Goal: Check status: Check status

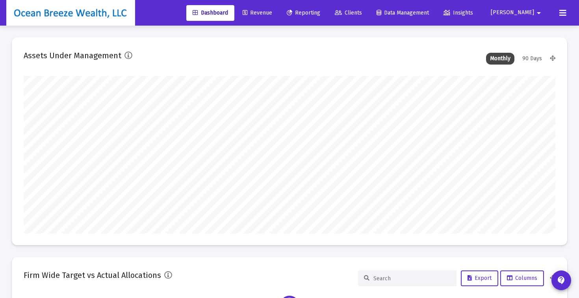
scroll to position [158, 532]
type input "[DATE]"
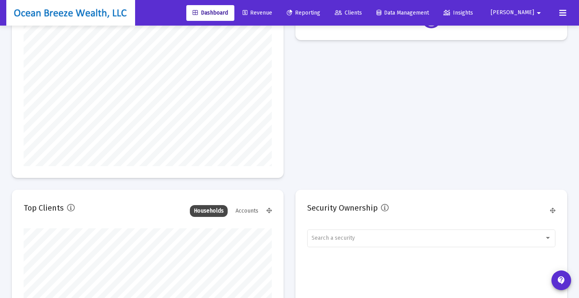
scroll to position [1251, 0]
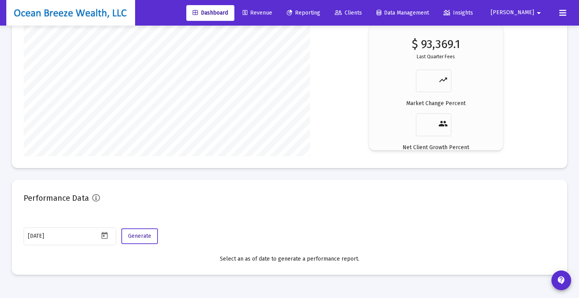
click at [144, 236] on span "Generate" at bounding box center [139, 236] width 23 height 7
click at [152, 238] on button "Generate" at bounding box center [139, 237] width 37 height 16
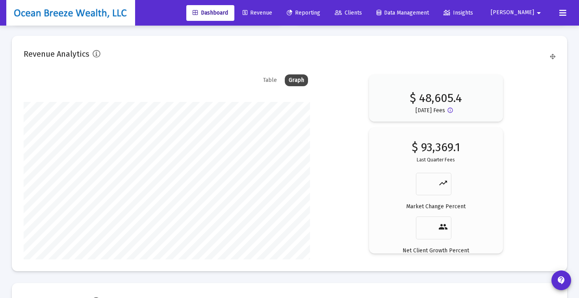
scroll to position [1271, 0]
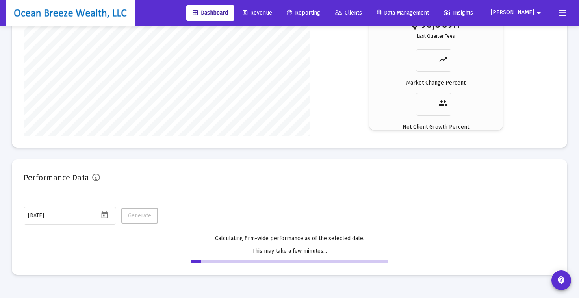
click at [342, 164] on mat-card "Performance Data [DATE] Generate Calculating firm-wide performance as of the se…" at bounding box center [290, 217] width 556 height 115
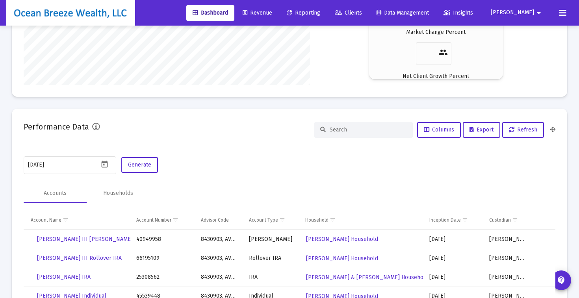
scroll to position [1325, 0]
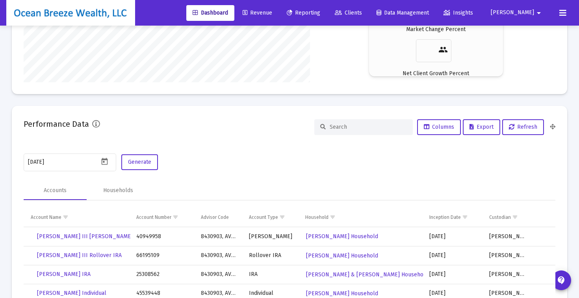
click at [345, 130] on div at bounding box center [363, 127] width 99 height 16
click at [349, 127] on input at bounding box center [368, 127] width 77 height 7
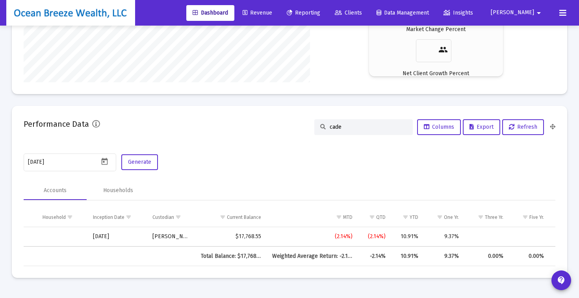
scroll to position [0, 0]
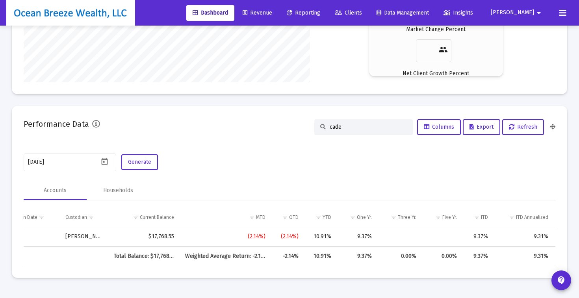
type input "cade"
